Goal: Information Seeking & Learning: Learn about a topic

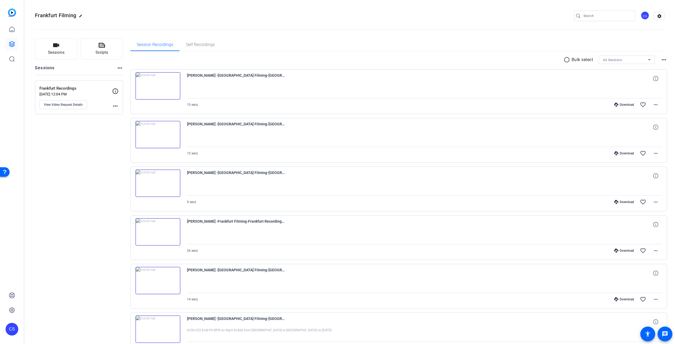
click at [59, 269] on div "Sessions Scripts Sessions more_horiz Frankfurt Recordings Sep 26, 2025 @ 12:04 …" at bounding box center [79, 308] width 88 height 540
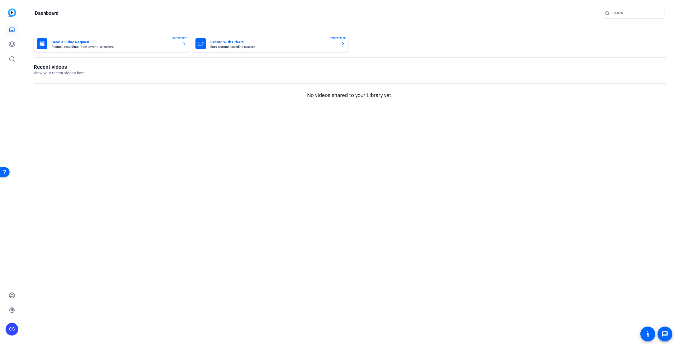
click at [65, 71] on p "View your recent videos here" at bounding box center [59, 73] width 51 height 6
click at [36, 66] on h1 "Recent videos" at bounding box center [59, 67] width 51 height 6
click at [11, 30] on icon at bounding box center [12, 29] width 6 height 6
click at [10, 44] on icon at bounding box center [12, 44] width 6 height 6
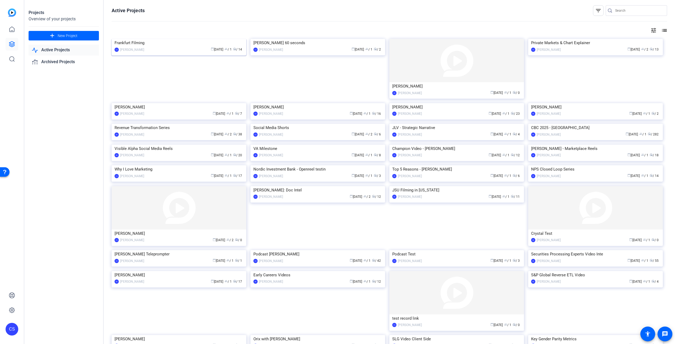
click at [205, 39] on img at bounding box center [179, 39] width 135 height 0
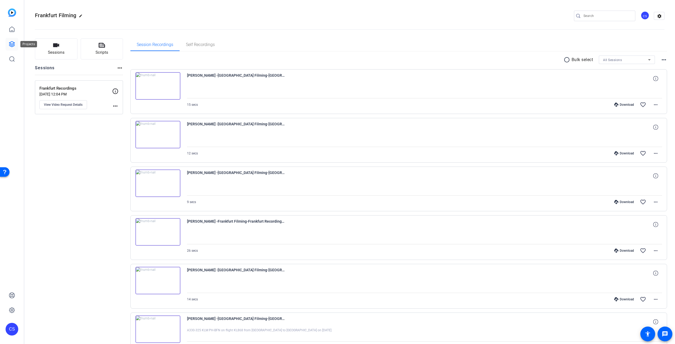
click at [9, 42] on icon at bounding box center [12, 44] width 6 height 6
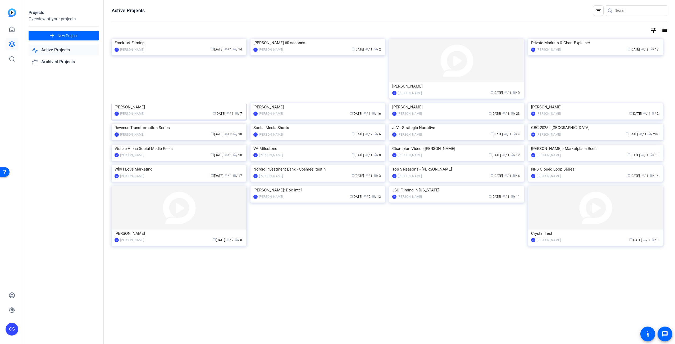
click at [160, 103] on img at bounding box center [179, 103] width 135 height 0
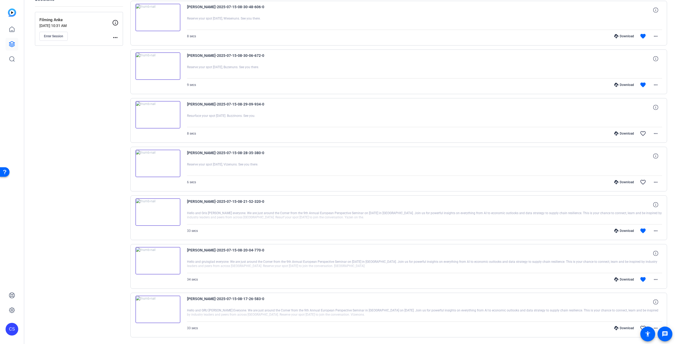
scroll to position [85, 0]
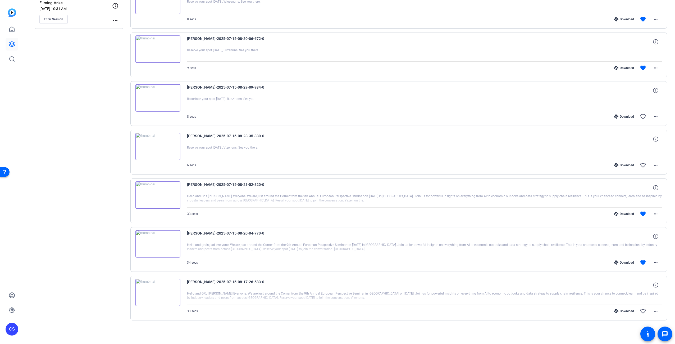
click at [157, 293] on img at bounding box center [158, 293] width 45 height 28
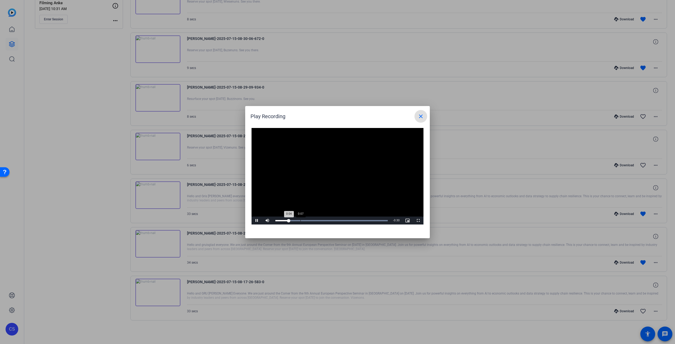
drag, startPoint x: 314, startPoint y: 221, endPoint x: 318, endPoint y: 221, distance: 3.4
click at [317, 221] on div "Progress Bar" at bounding box center [332, 220] width 112 height 1
drag, startPoint x: 337, startPoint y: 221, endPoint x: 345, endPoint y: 221, distance: 7.9
click at [343, 221] on div "Progress Bar" at bounding box center [332, 220] width 112 height 1
drag, startPoint x: 360, startPoint y: 222, endPoint x: 369, endPoint y: 223, distance: 9.1
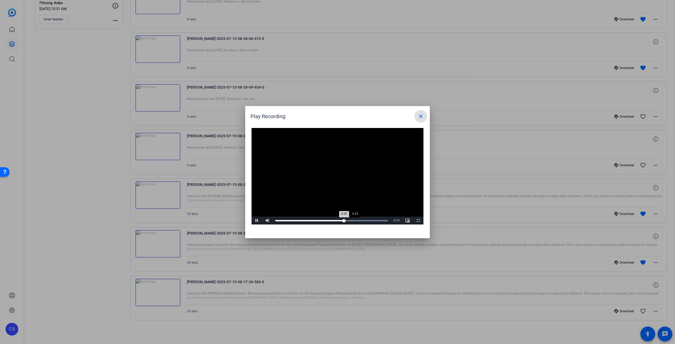
click at [369, 223] on div "Loaded : 100.00% 0:23 0:20" at bounding box center [332, 221] width 118 height 8
click at [157, 247] on div at bounding box center [337, 172] width 675 height 344
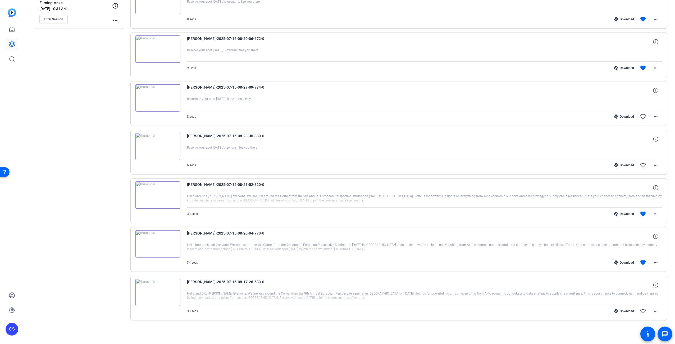
click at [159, 242] on img at bounding box center [158, 244] width 45 height 28
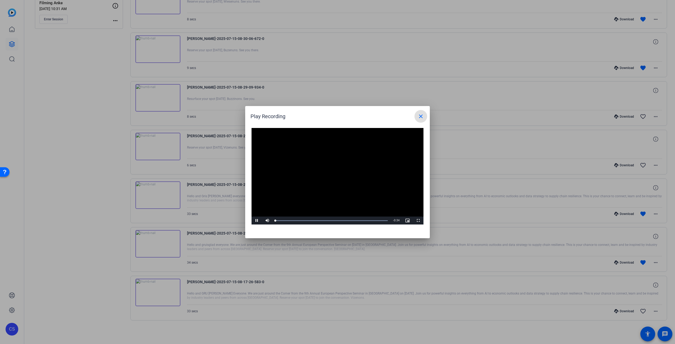
click at [334, 176] on video "Video Player" at bounding box center [338, 176] width 172 height 97
click at [337, 196] on video "Video Player" at bounding box center [338, 176] width 172 height 97
click at [321, 222] on div "Loaded : 100.00% 0:03 0:00" at bounding box center [332, 221] width 118 height 8
drag, startPoint x: 335, startPoint y: 221, endPoint x: 358, endPoint y: 223, distance: 22.9
click at [359, 223] on div "Loaded : 100.00% 0:17 0:14" at bounding box center [332, 221] width 118 height 8
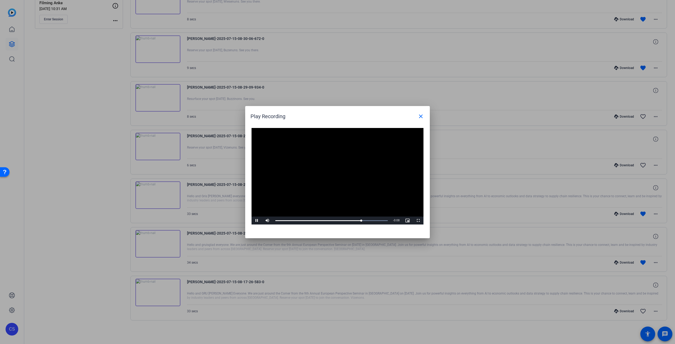
click at [158, 202] on div at bounding box center [337, 172] width 675 height 344
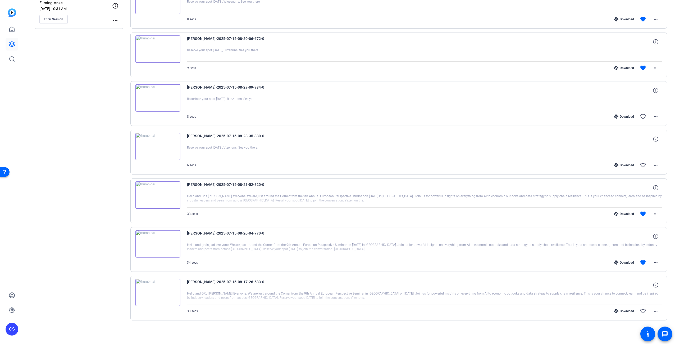
click at [157, 194] on img at bounding box center [158, 196] width 45 height 28
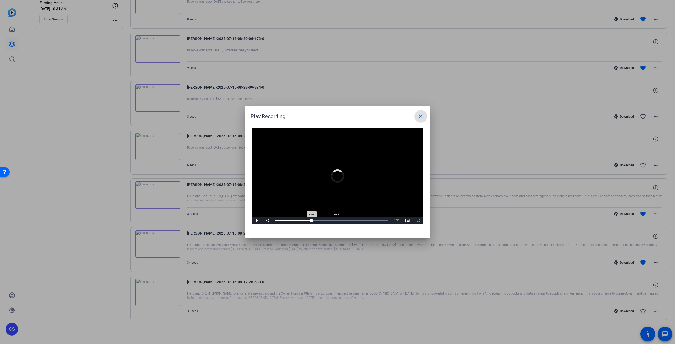
drag, startPoint x: 336, startPoint y: 223, endPoint x: 347, endPoint y: 221, distance: 10.7
click at [347, 221] on div "Loaded : 100.00% 0:17 0:10" at bounding box center [332, 220] width 112 height 1
click at [154, 152] on div at bounding box center [337, 172] width 675 height 344
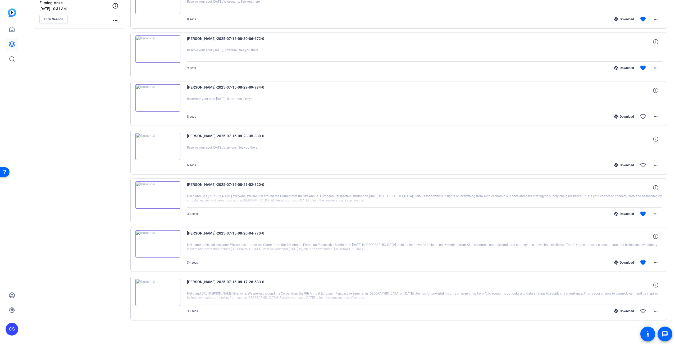
click at [155, 142] on img at bounding box center [158, 147] width 45 height 28
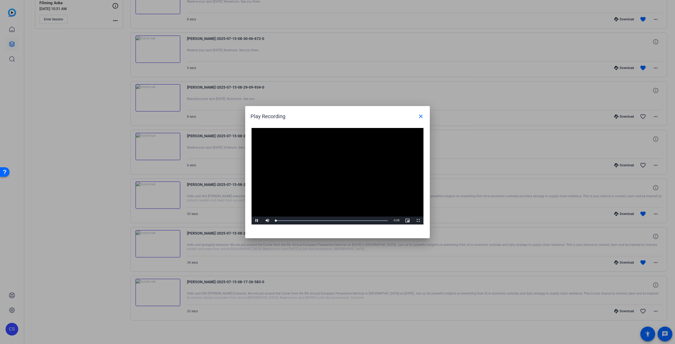
click at [338, 175] on video "Video Player" at bounding box center [338, 176] width 172 height 97
click at [154, 92] on div at bounding box center [337, 172] width 675 height 344
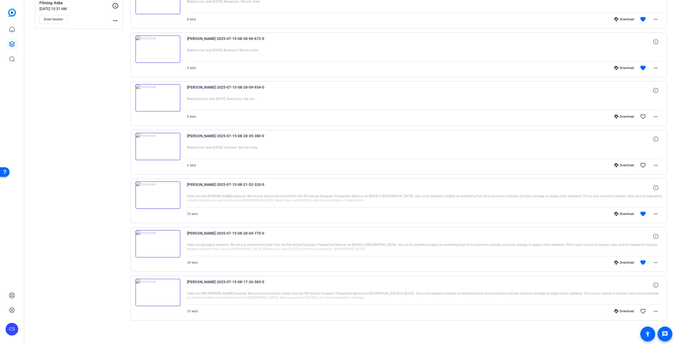
click at [156, 99] on img at bounding box center [158, 98] width 45 height 28
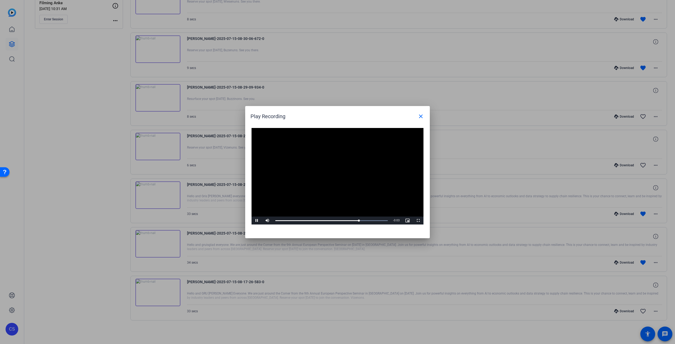
click at [209, 139] on div at bounding box center [337, 172] width 675 height 344
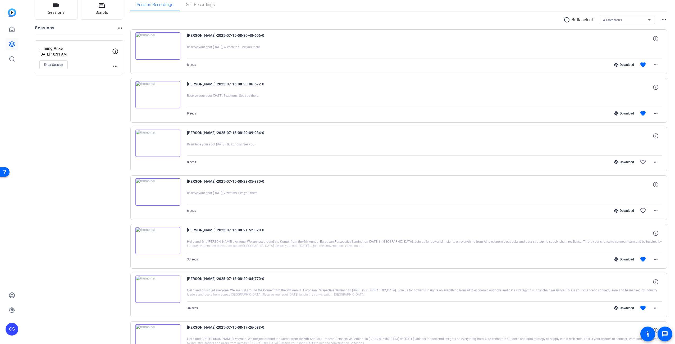
scroll to position [0, 0]
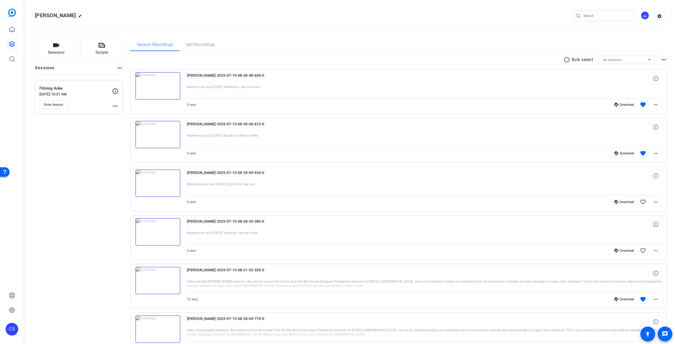
click at [158, 129] on img at bounding box center [158, 135] width 45 height 28
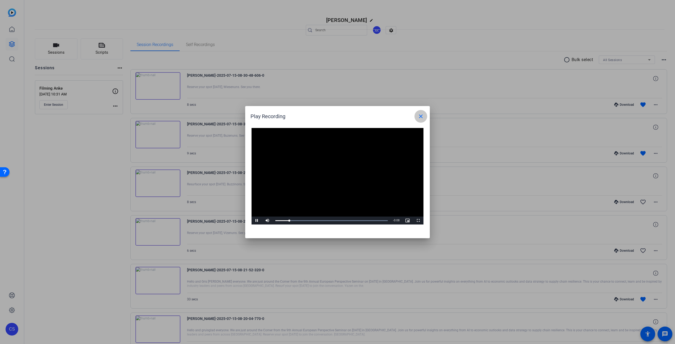
drag, startPoint x: 423, startPoint y: 117, endPoint x: 375, endPoint y: 106, distance: 49.4
click at [423, 116] on mat-icon "close" at bounding box center [421, 116] width 6 height 6
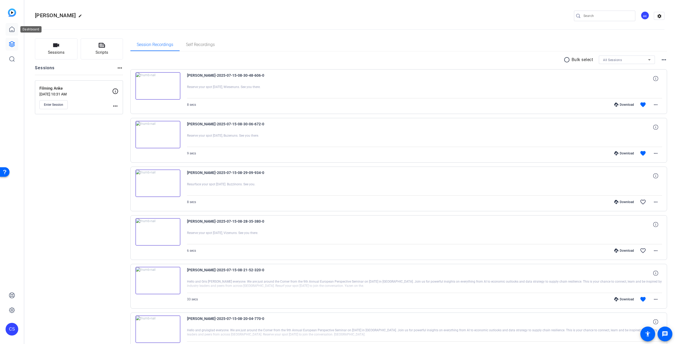
click at [12, 32] on icon at bounding box center [12, 29] width 6 height 6
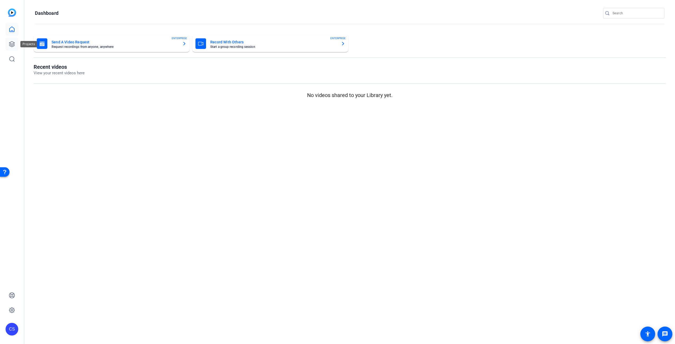
click at [9, 44] on icon at bounding box center [12, 44] width 6 height 6
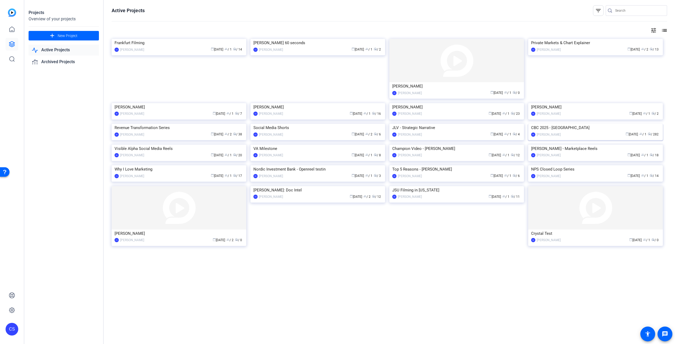
click at [623, 124] on img at bounding box center [596, 124] width 135 height 0
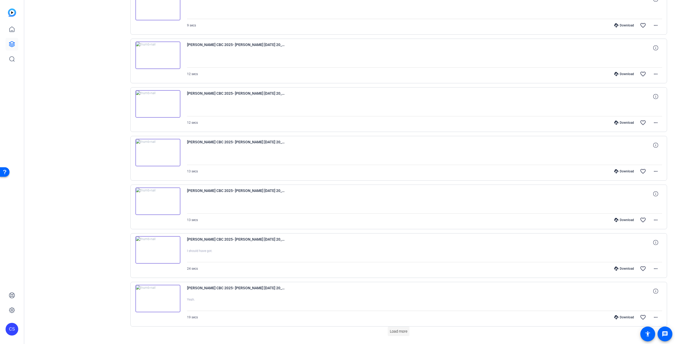
scroll to position [225, 0]
click at [403, 332] on span "Load more" at bounding box center [398, 333] width 17 height 6
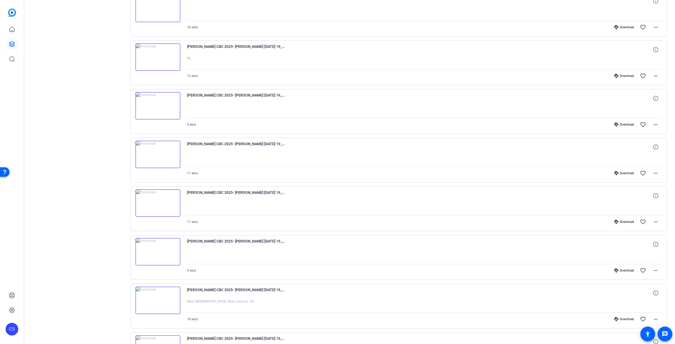
scroll to position [728, 0]
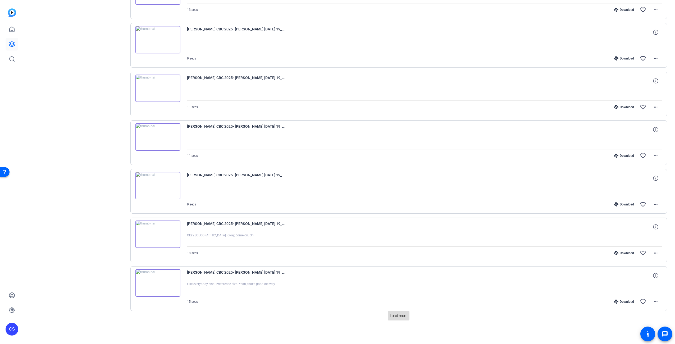
click at [402, 317] on span "Load more" at bounding box center [398, 316] width 17 height 6
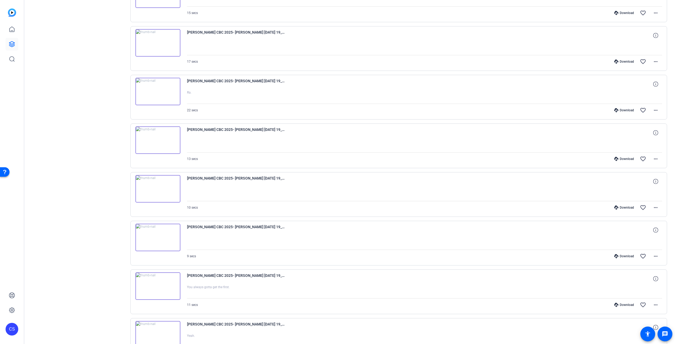
scroll to position [1215, 0]
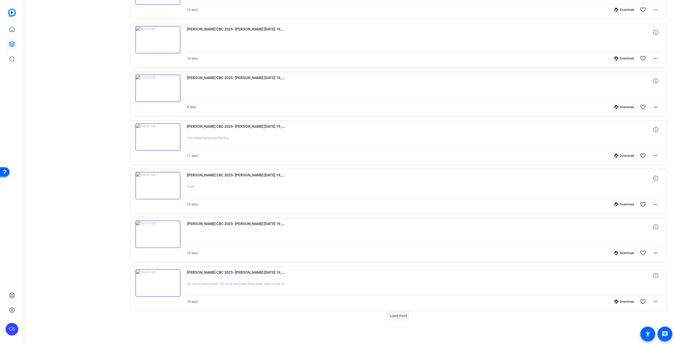
click at [402, 316] on span "Load more" at bounding box center [398, 316] width 17 height 6
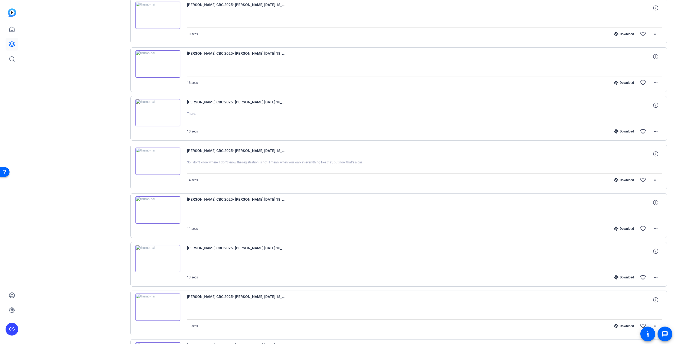
scroll to position [1702, 0]
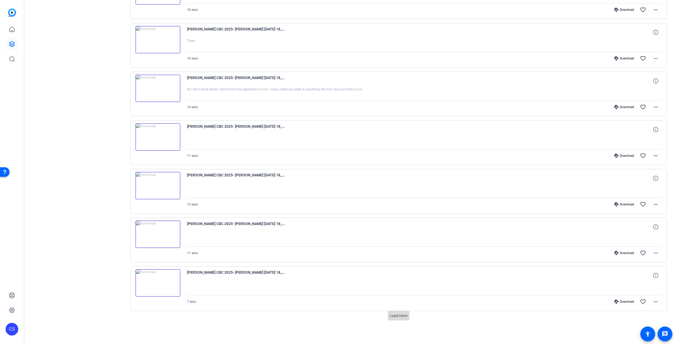
click at [396, 316] on span "Load more" at bounding box center [398, 316] width 17 height 6
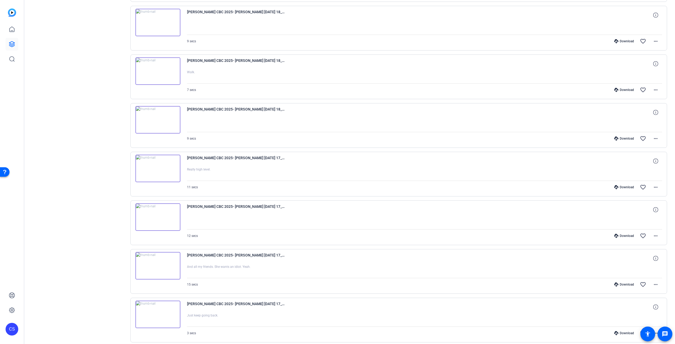
scroll to position [2189, 0]
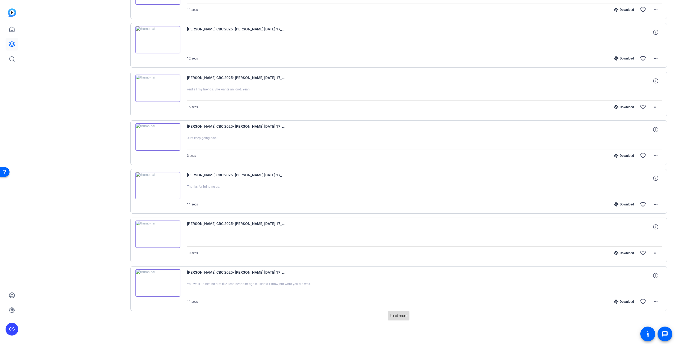
click at [400, 315] on span "Load more" at bounding box center [398, 316] width 17 height 6
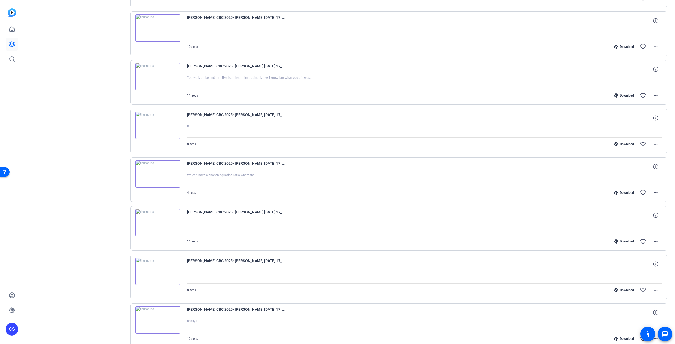
scroll to position [2676, 0]
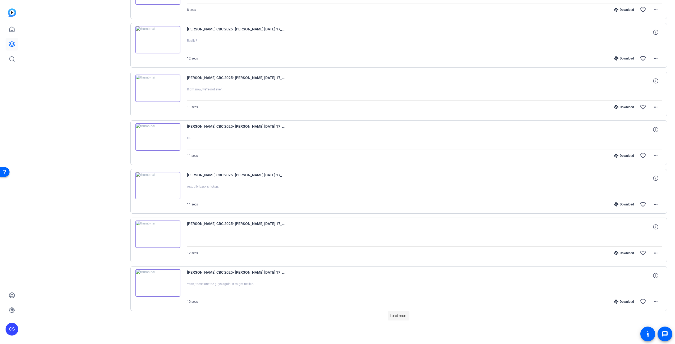
click at [401, 318] on span "Load more" at bounding box center [398, 316] width 17 height 6
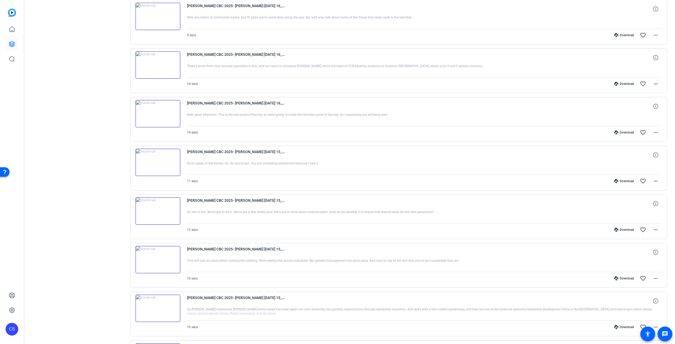
scroll to position [3163, 0]
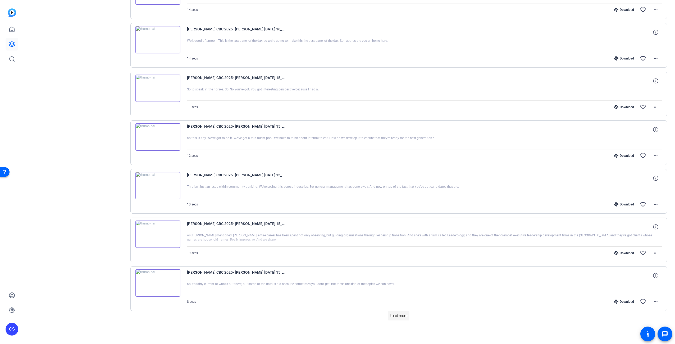
click at [402, 317] on span "Load more" at bounding box center [398, 316] width 17 height 6
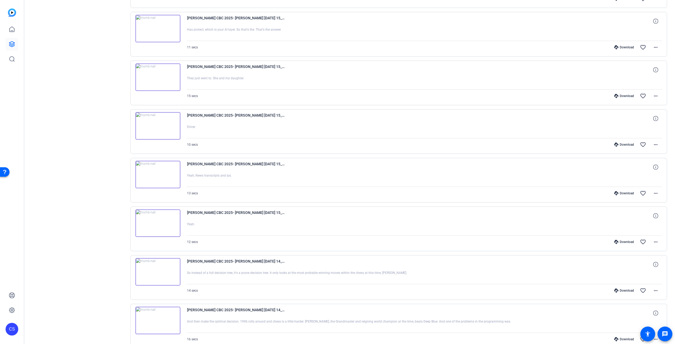
scroll to position [3650, 0]
